Goal: Task Accomplishment & Management: Use online tool/utility

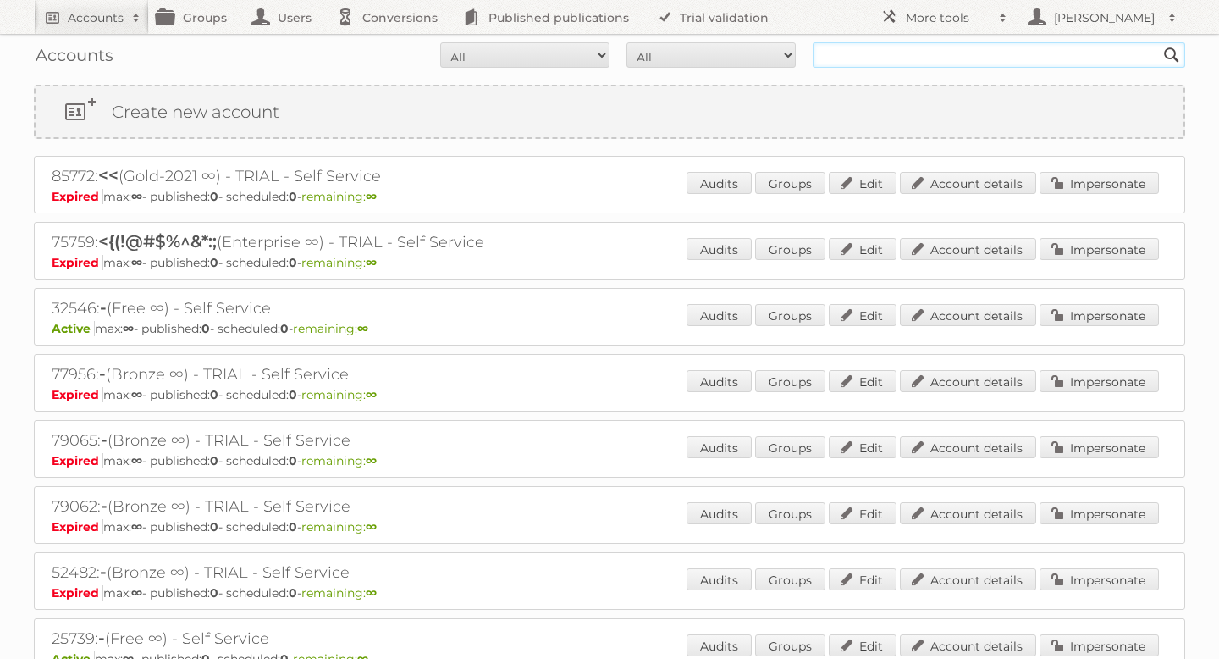
click at [890, 52] on input "text" at bounding box center [999, 54] width 373 height 25
type input "vomar"
click at [1159, 42] on input "Search" at bounding box center [1171, 54] width 25 height 25
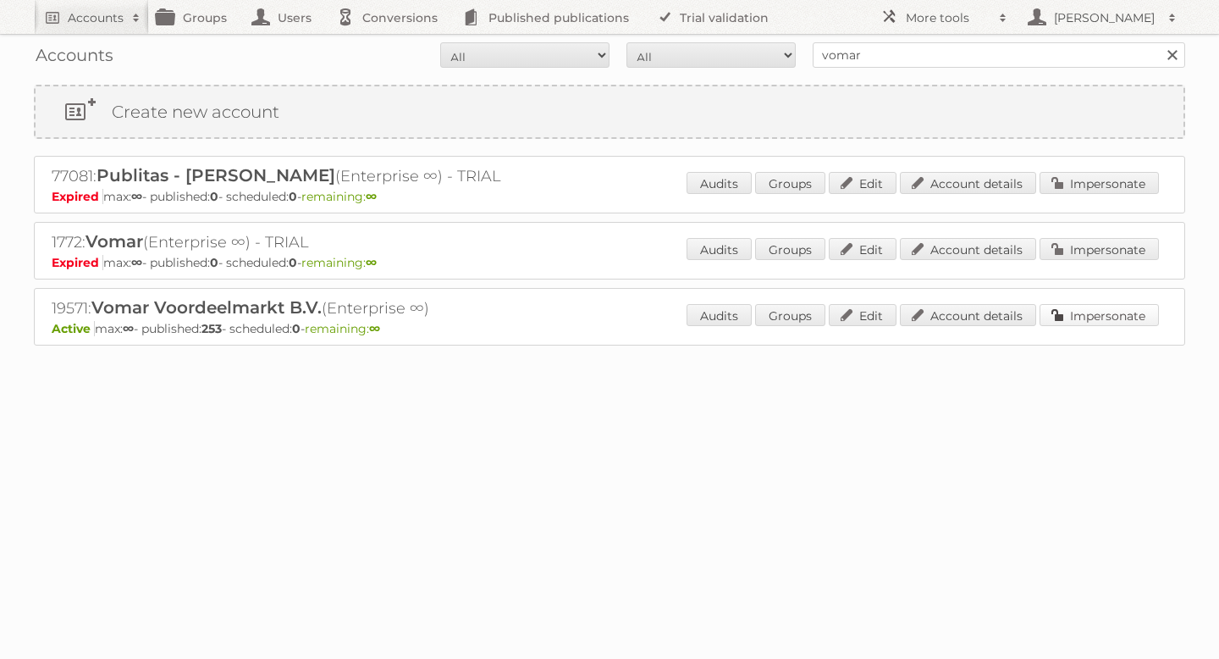
click at [1060, 318] on link "Impersonate" at bounding box center [1099, 315] width 119 height 22
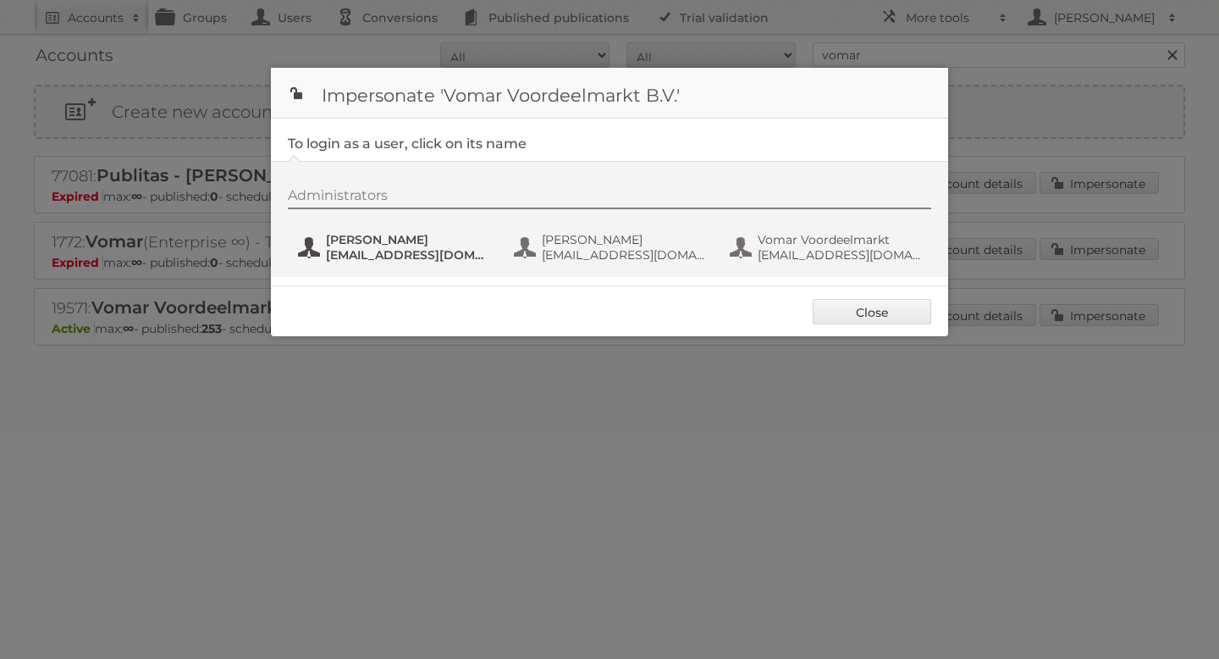
click at [354, 248] on span "[EMAIL_ADDRESS][DOMAIN_NAME]" at bounding box center [408, 254] width 164 height 15
